Goal: Entertainment & Leisure: Consume media (video, audio)

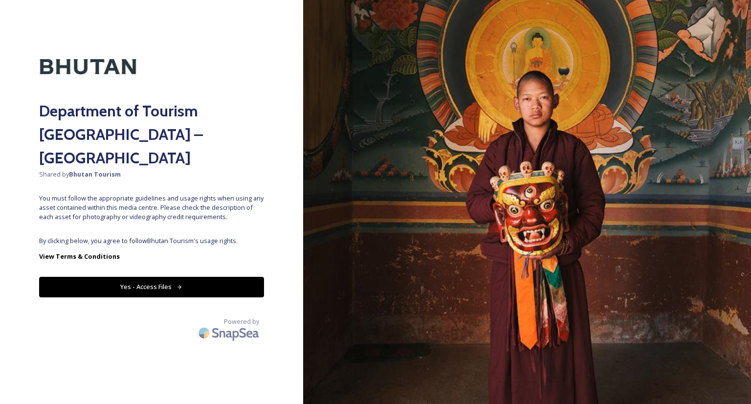
click at [167, 277] on button "Yes - Access Files" at bounding box center [151, 287] width 225 height 20
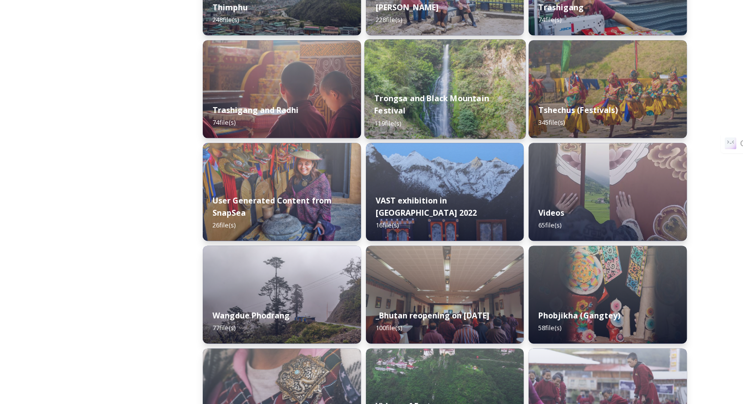
scroll to position [1248, 0]
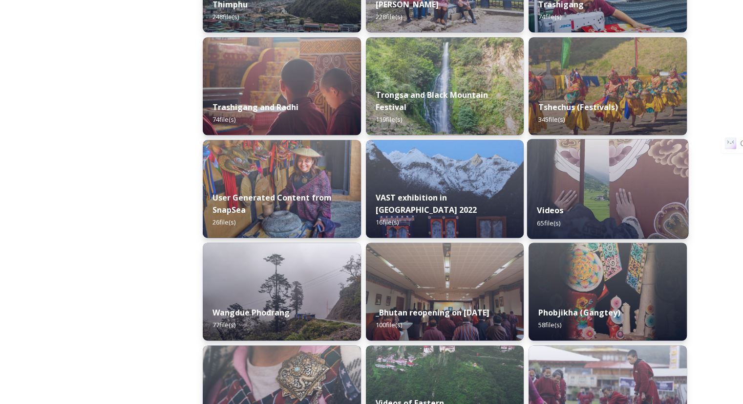
click at [567, 211] on div "Videos 65 file(s)" at bounding box center [607, 216] width 161 height 44
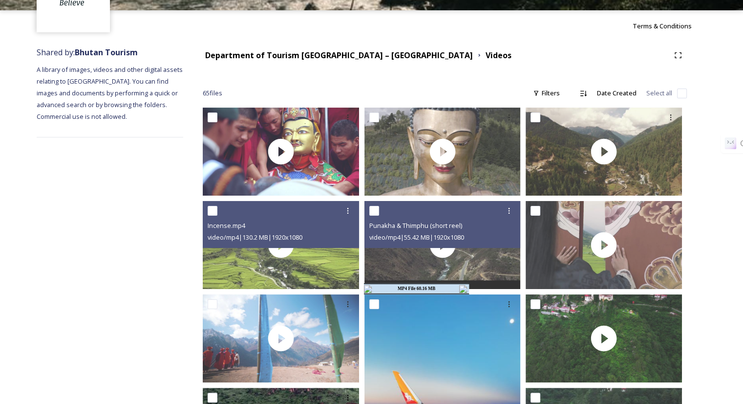
scroll to position [77, 0]
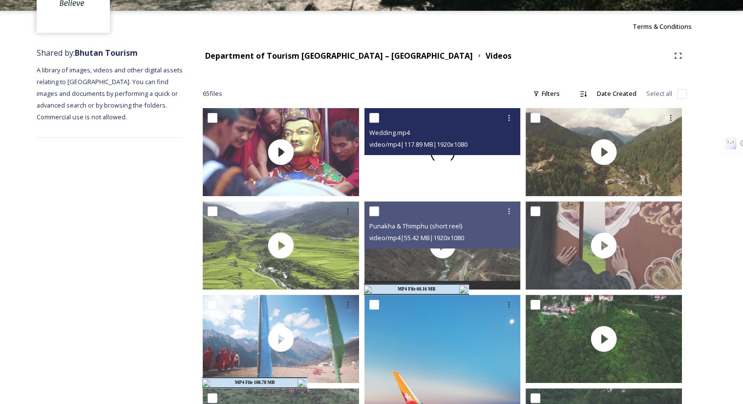
click at [432, 163] on div at bounding box center [443, 152] width 156 height 88
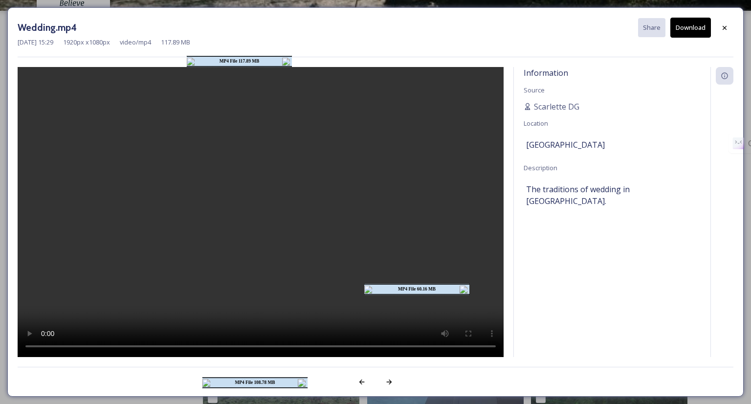
click at [462, 289] on img at bounding box center [464, 289] width 10 height 8
click at [301, 380] on img at bounding box center [303, 383] width 10 height 8
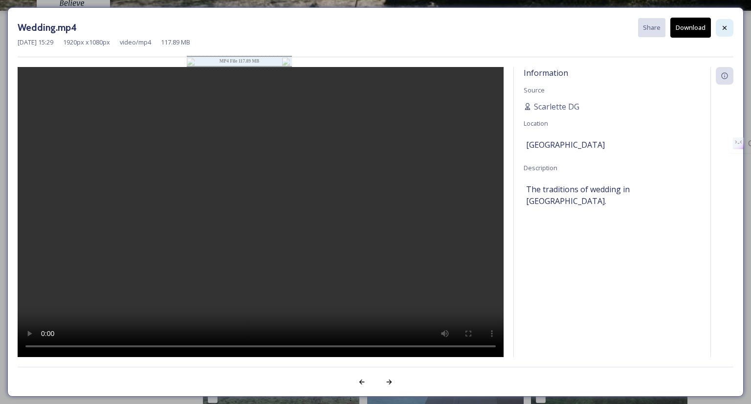
click at [720, 30] on icon at bounding box center [724, 28] width 8 height 8
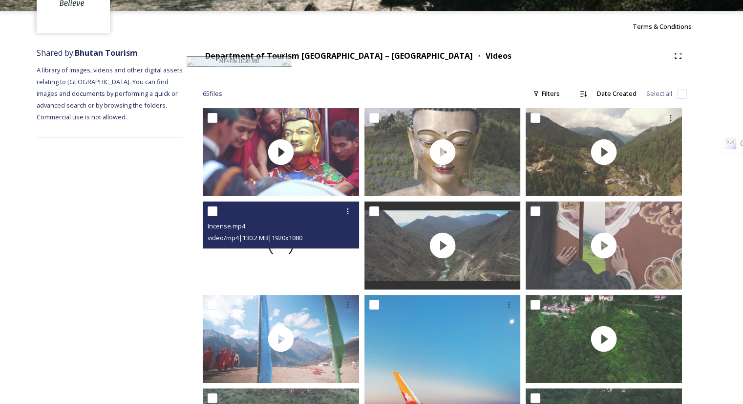
click at [285, 259] on div at bounding box center [281, 245] width 156 height 88
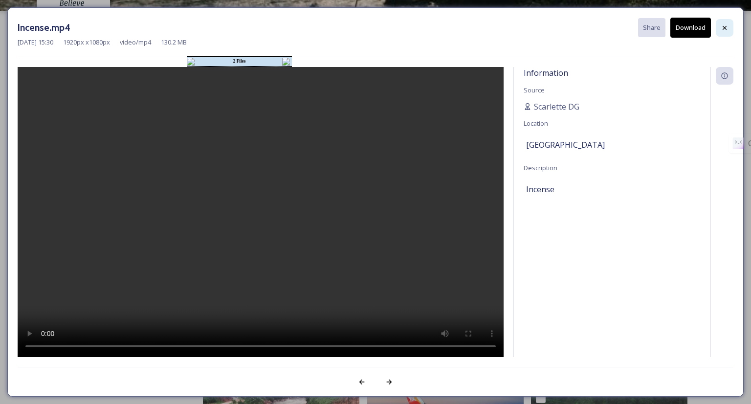
click at [721, 32] on div at bounding box center [725, 28] width 18 height 18
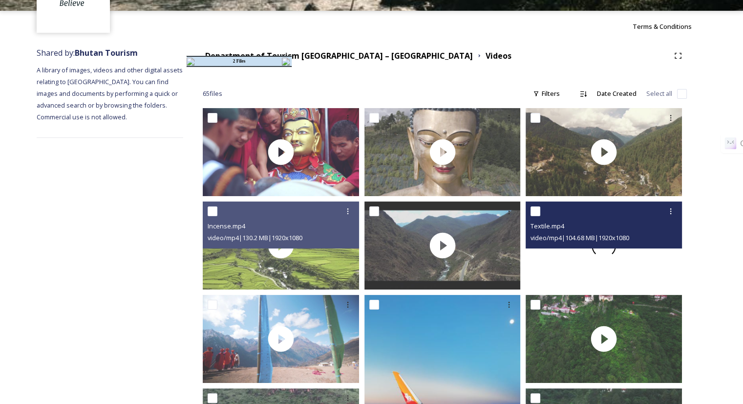
click at [635, 268] on div at bounding box center [604, 245] width 156 height 88
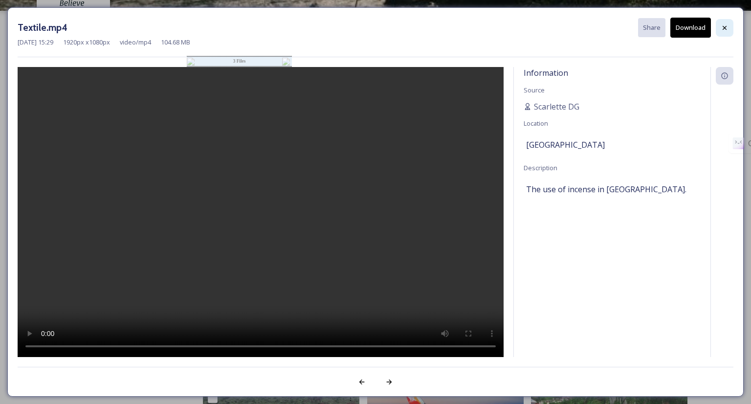
click at [725, 26] on icon at bounding box center [724, 28] width 8 height 8
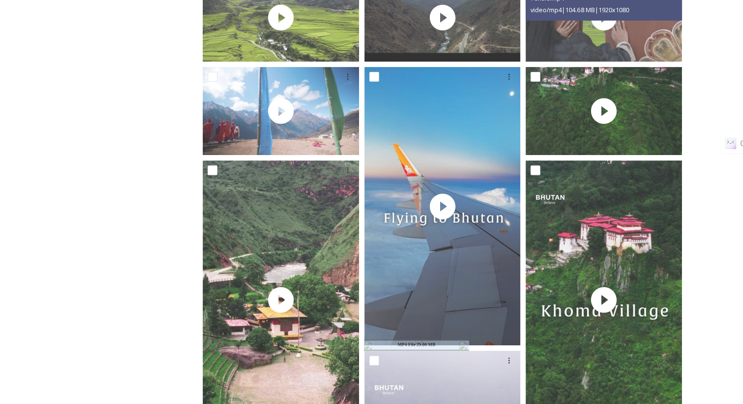
scroll to position [306, 0]
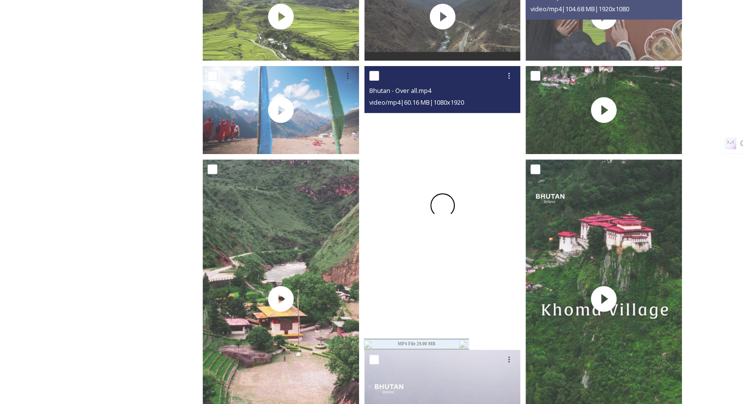
click at [478, 276] on div at bounding box center [443, 205] width 156 height 278
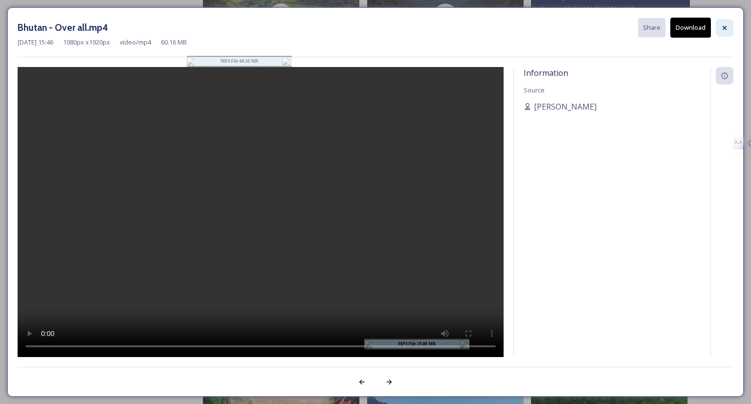
click at [723, 23] on div at bounding box center [725, 28] width 18 height 18
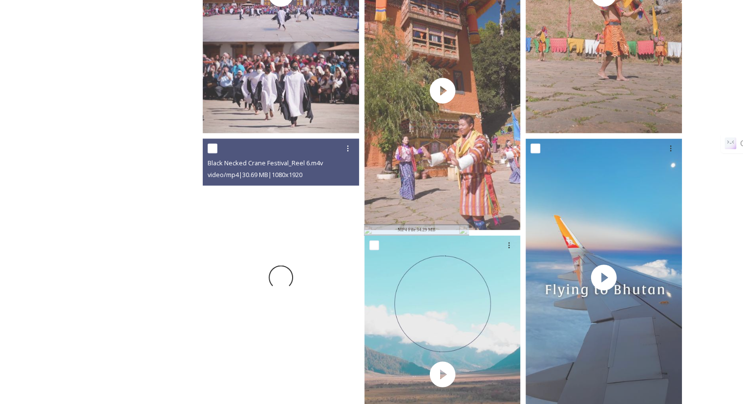
scroll to position [1648, 0]
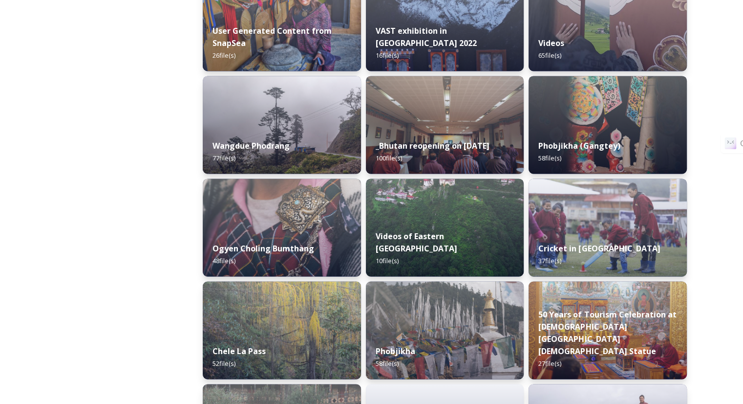
scroll to position [1605, 0]
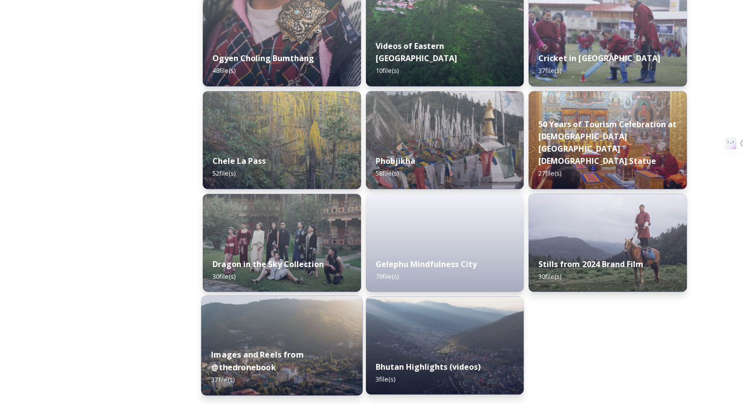
click at [295, 344] on div "Images and Reels from @thedronebook 37 file(s)" at bounding box center [281, 366] width 161 height 57
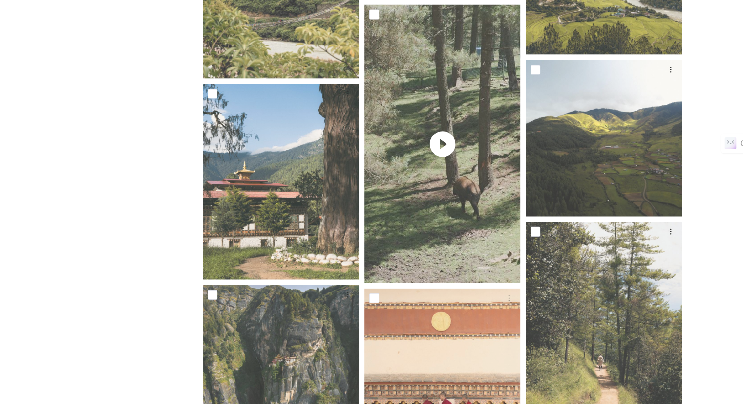
scroll to position [2165, 0]
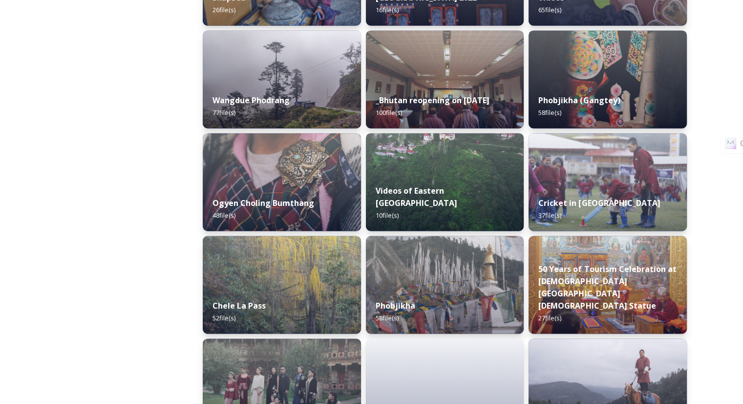
scroll to position [1605, 0]
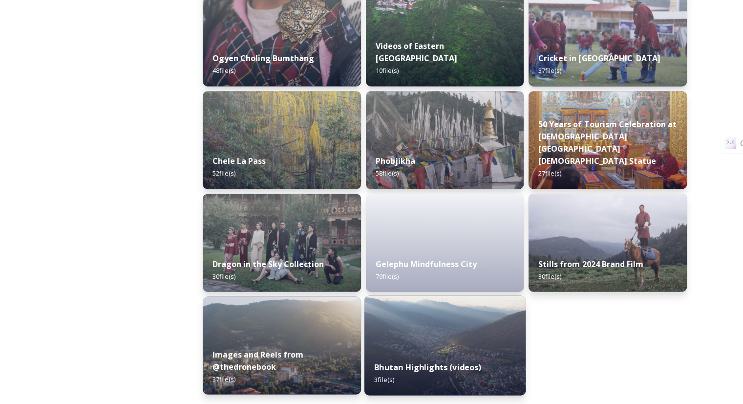
click at [436, 366] on strong "Bhutan Highlights (videos)" at bounding box center [427, 366] width 107 height 11
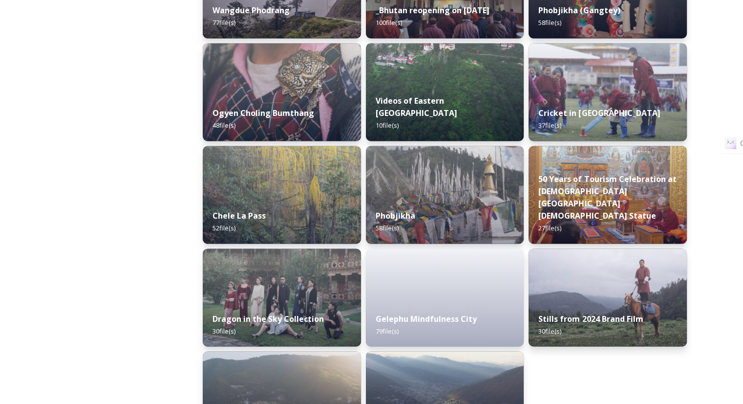
scroll to position [1605, 0]
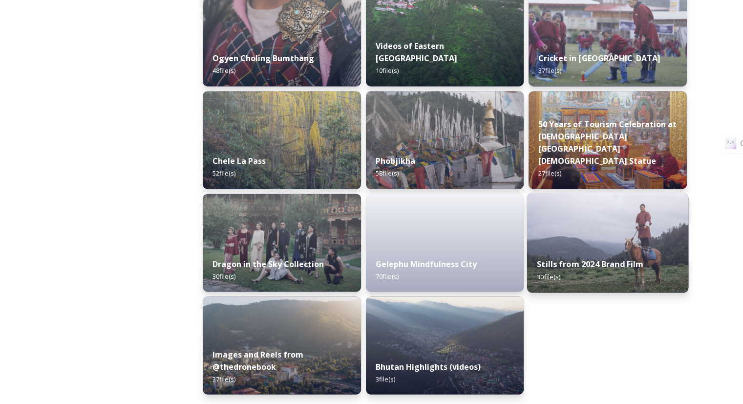
click at [591, 243] on img at bounding box center [607, 243] width 161 height 100
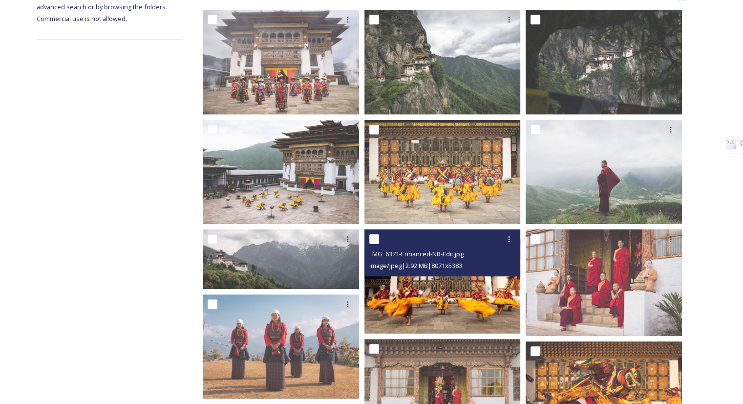
scroll to position [207, 0]
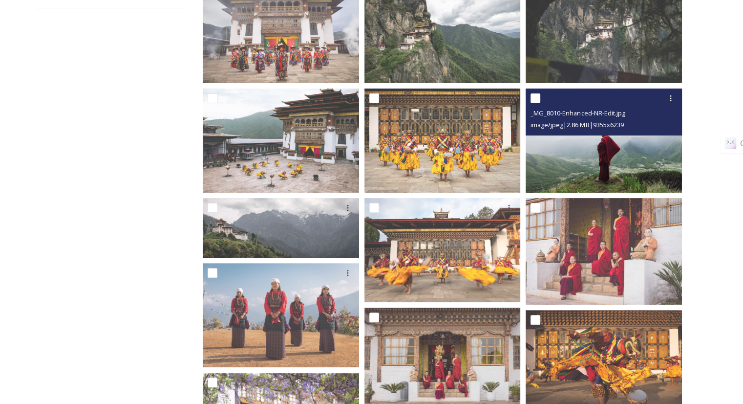
click at [565, 152] on img at bounding box center [604, 140] width 156 height 104
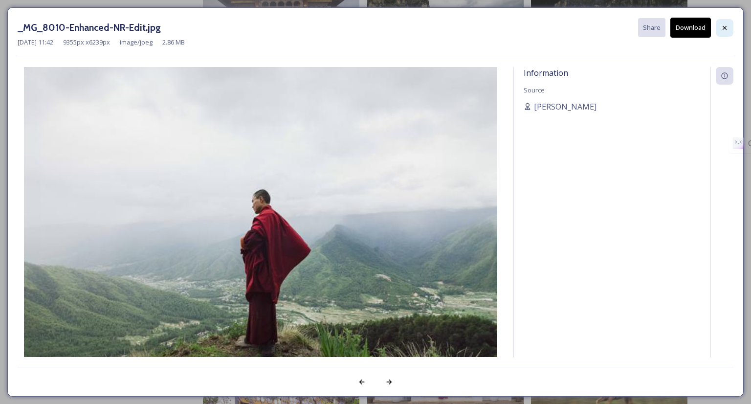
click at [725, 29] on icon at bounding box center [724, 28] width 8 height 8
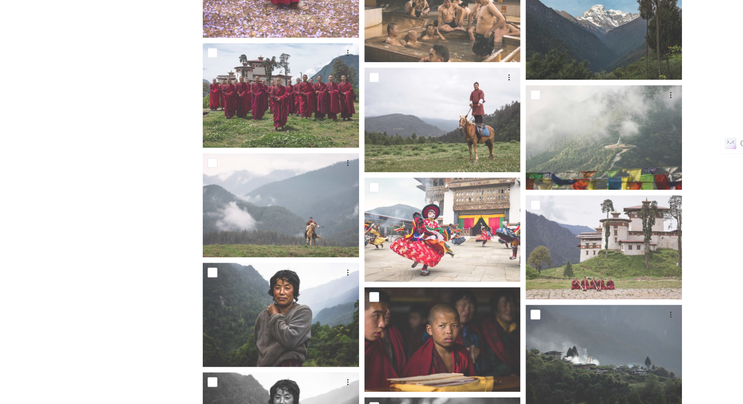
scroll to position [775, 0]
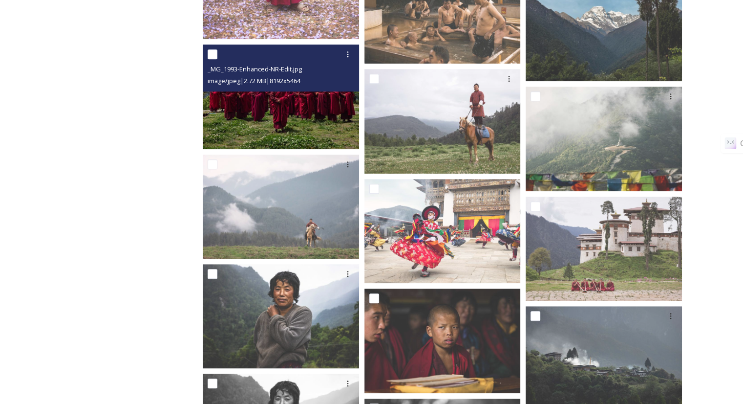
click at [261, 130] on img at bounding box center [281, 96] width 156 height 104
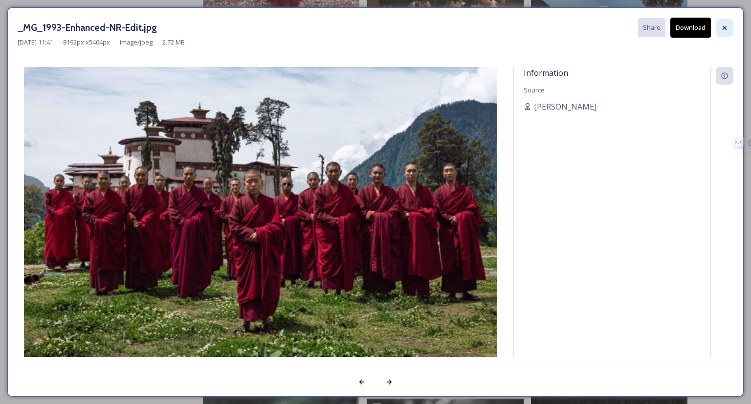
click at [729, 32] on div at bounding box center [725, 28] width 18 height 18
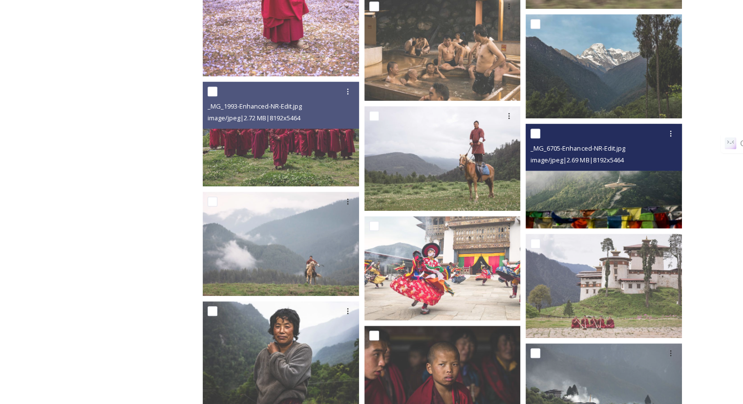
scroll to position [763, 0]
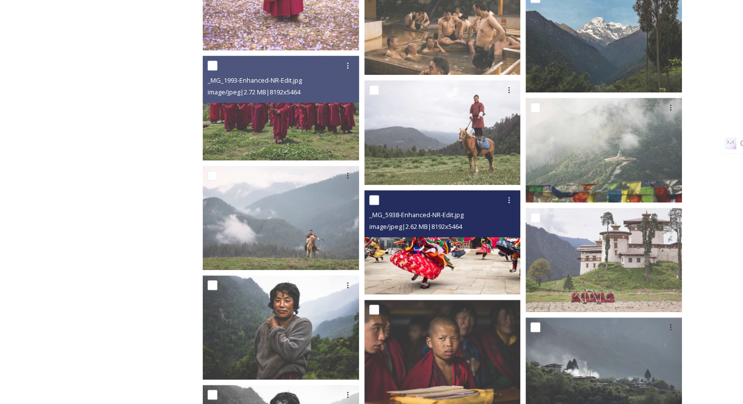
click at [438, 261] on img at bounding box center [443, 242] width 156 height 104
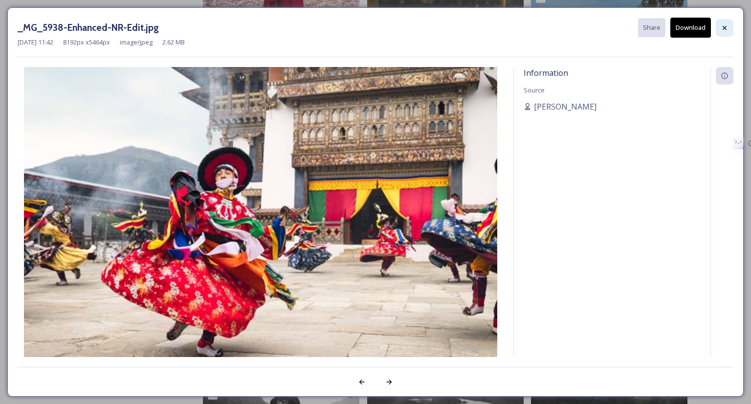
click at [727, 32] on div at bounding box center [725, 28] width 18 height 18
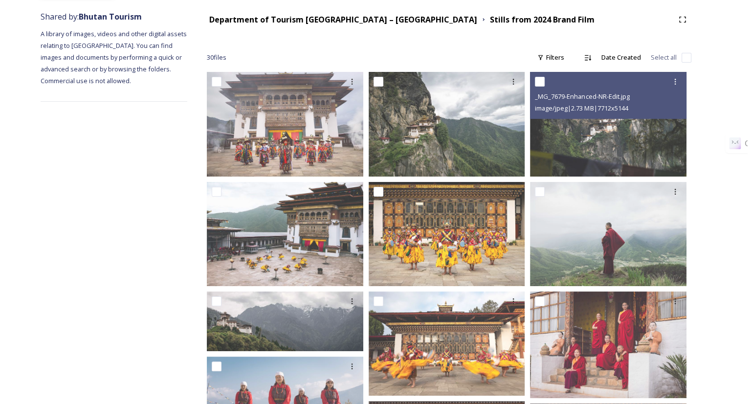
scroll to position [0, 0]
